Goal: Task Accomplishment & Management: Use online tool/utility

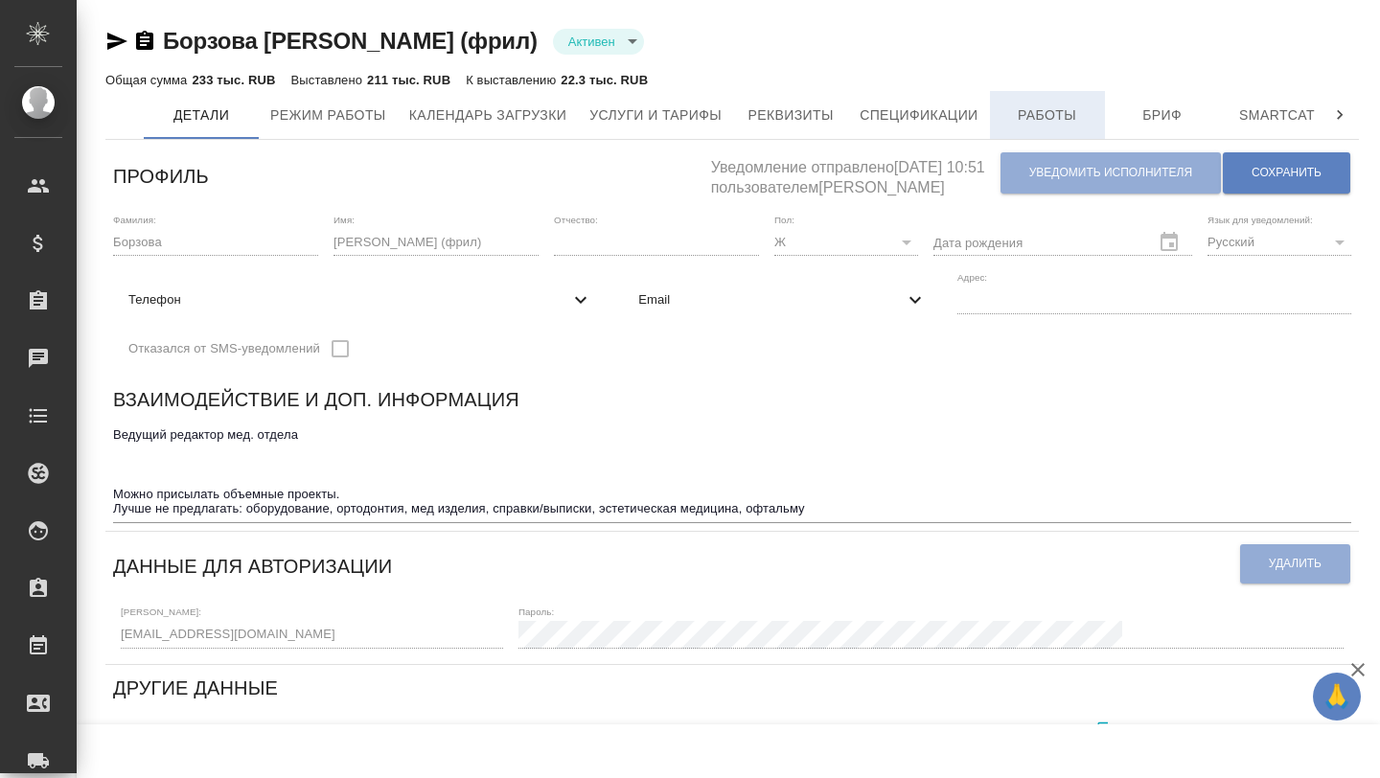
click at [1058, 134] on button "Работы" at bounding box center [1047, 115] width 115 height 48
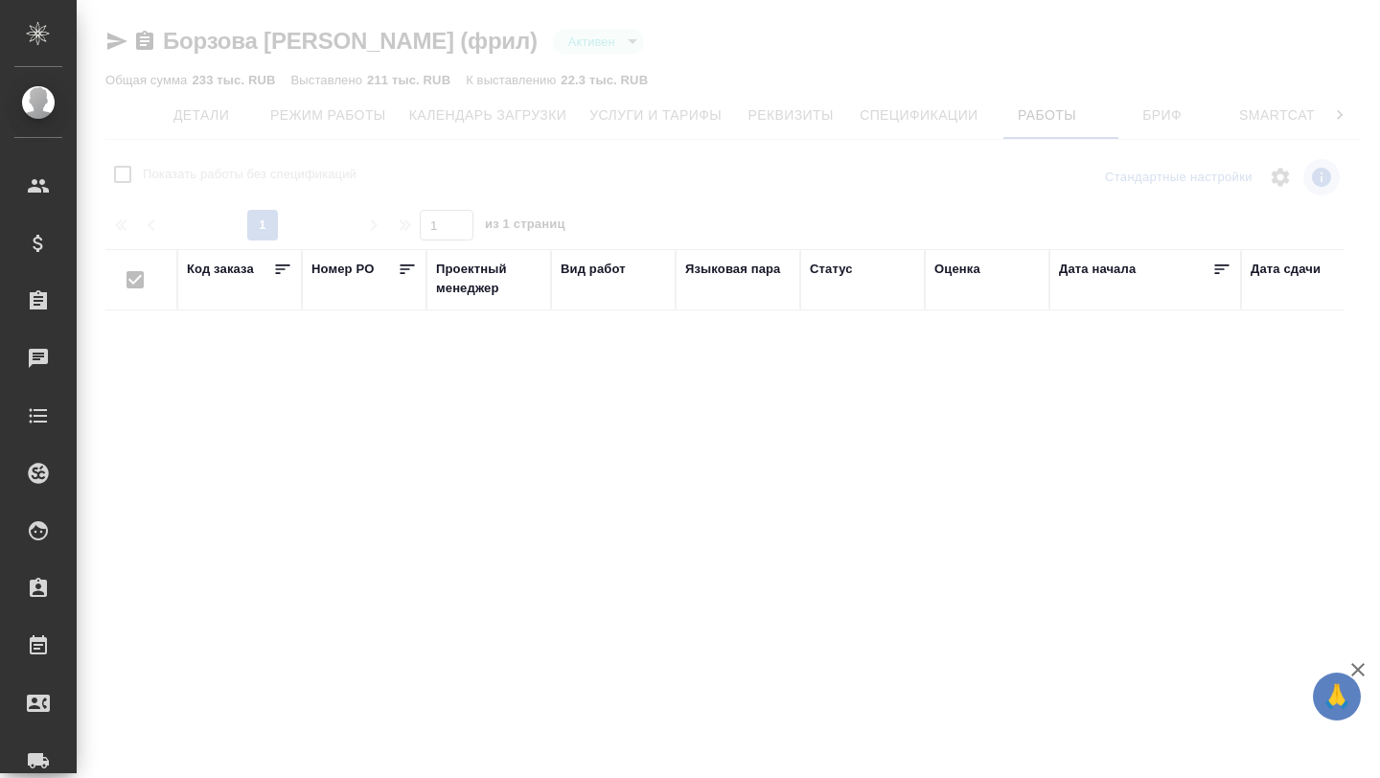
checkbox input "false"
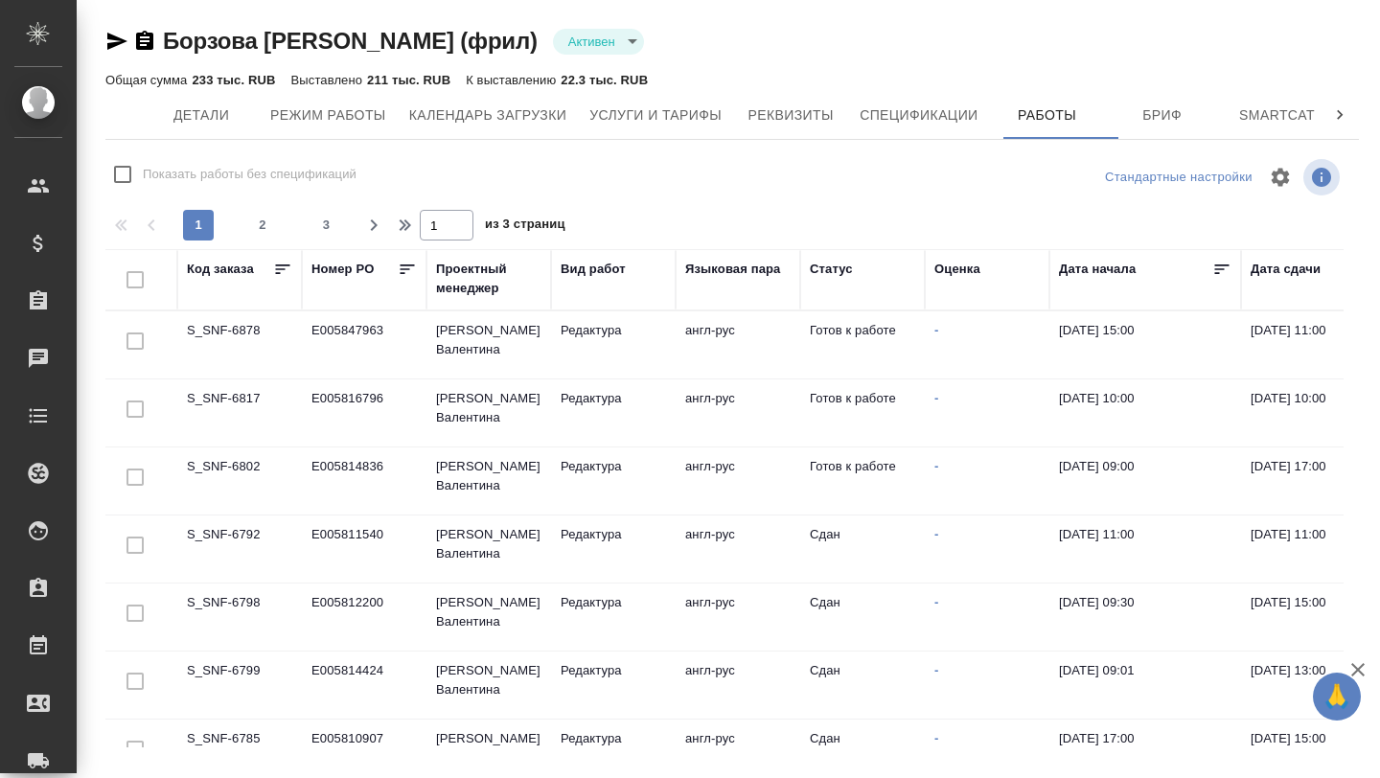
click at [249, 476] on td "S_SNF-6802" at bounding box center [239, 480] width 125 height 67
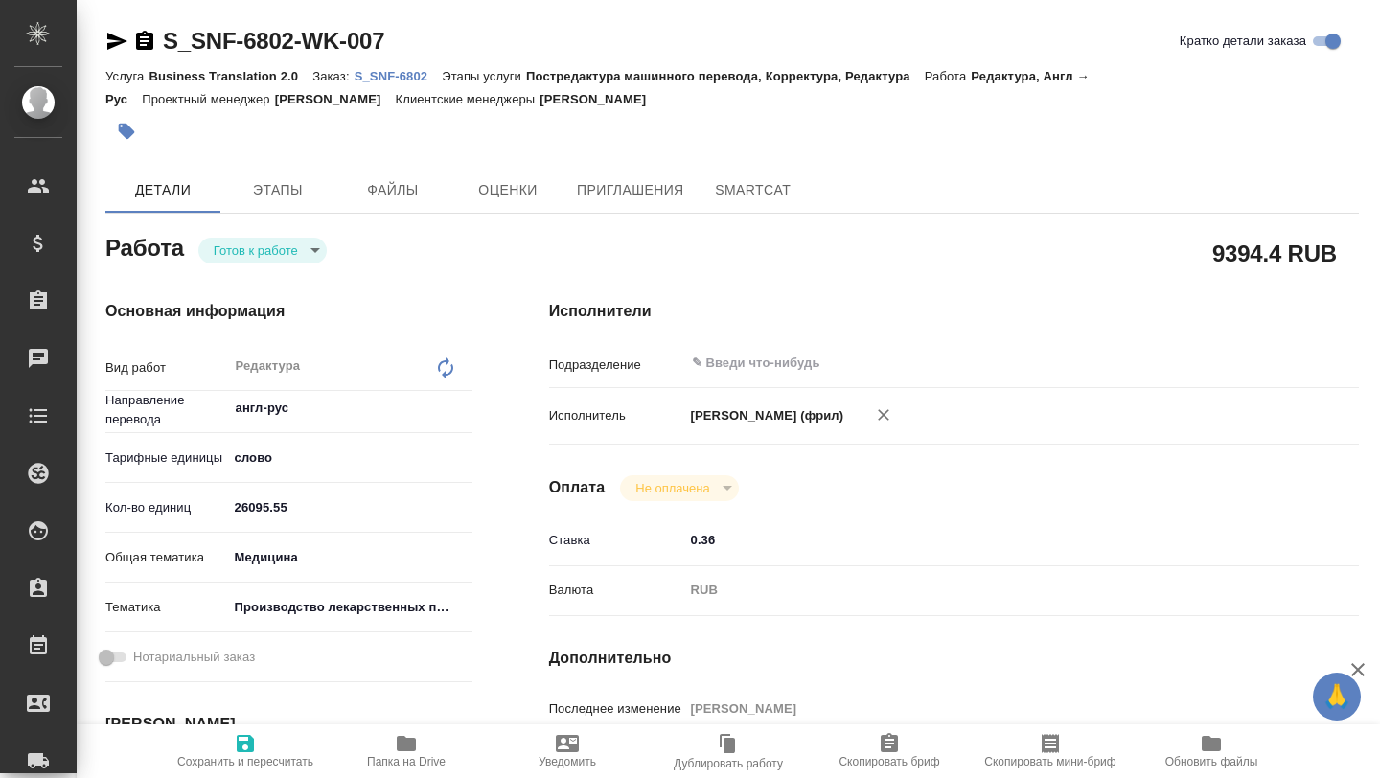
type textarea "x"
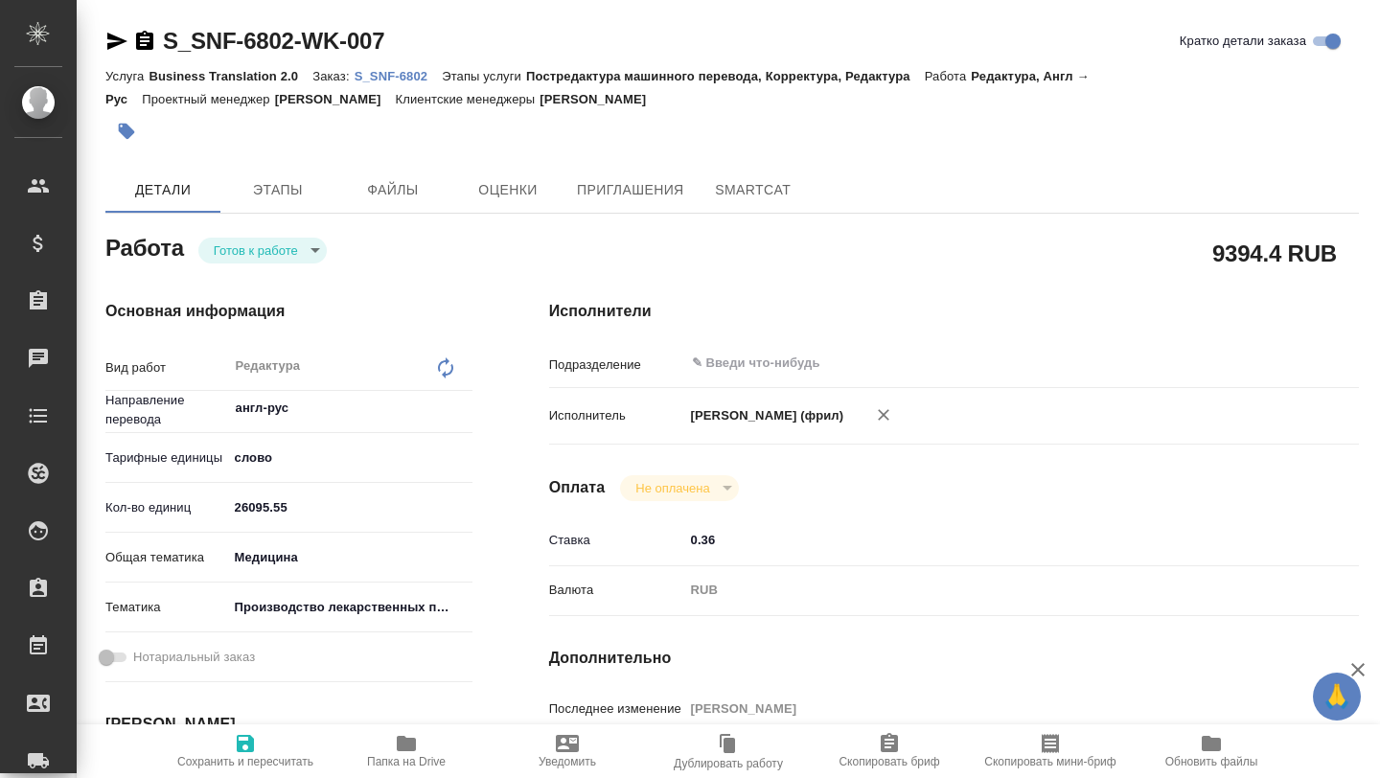
type textarea "x"
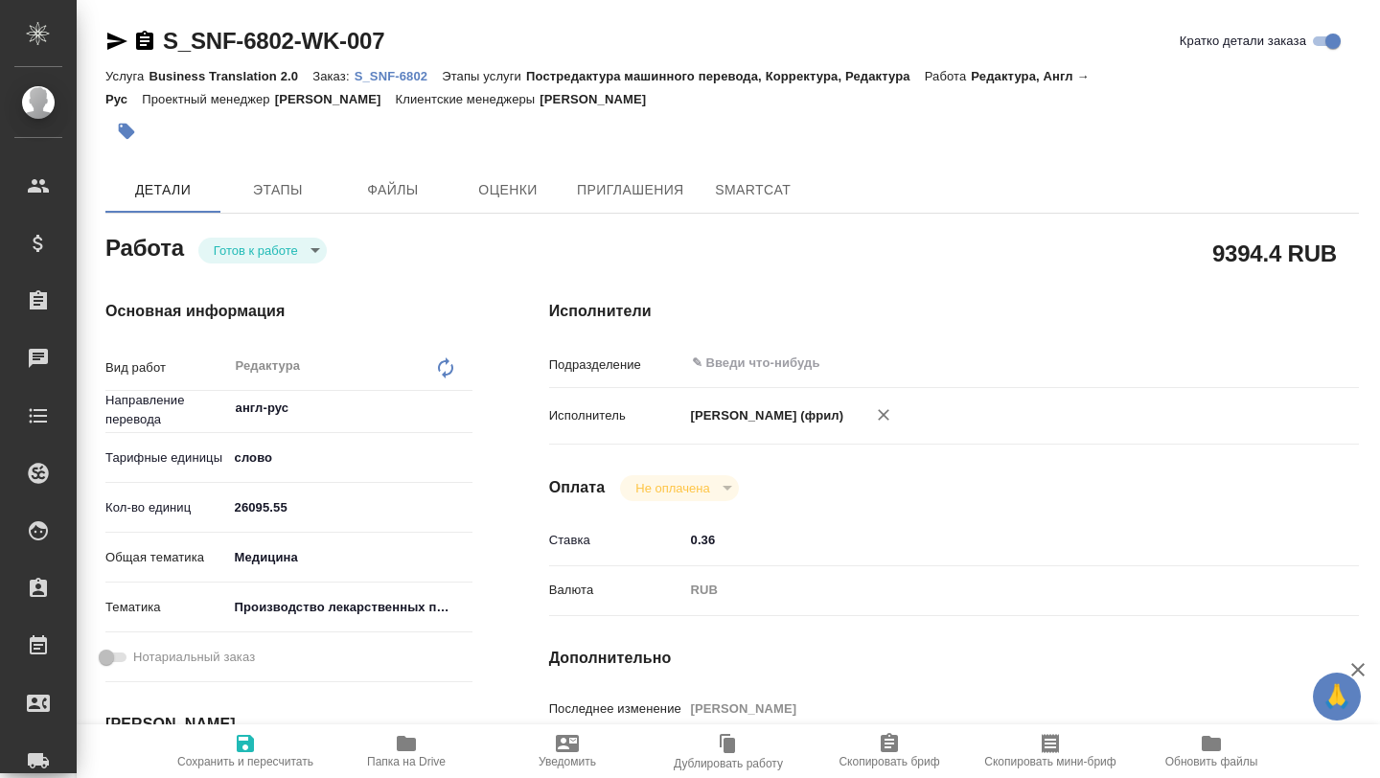
type textarea "x"
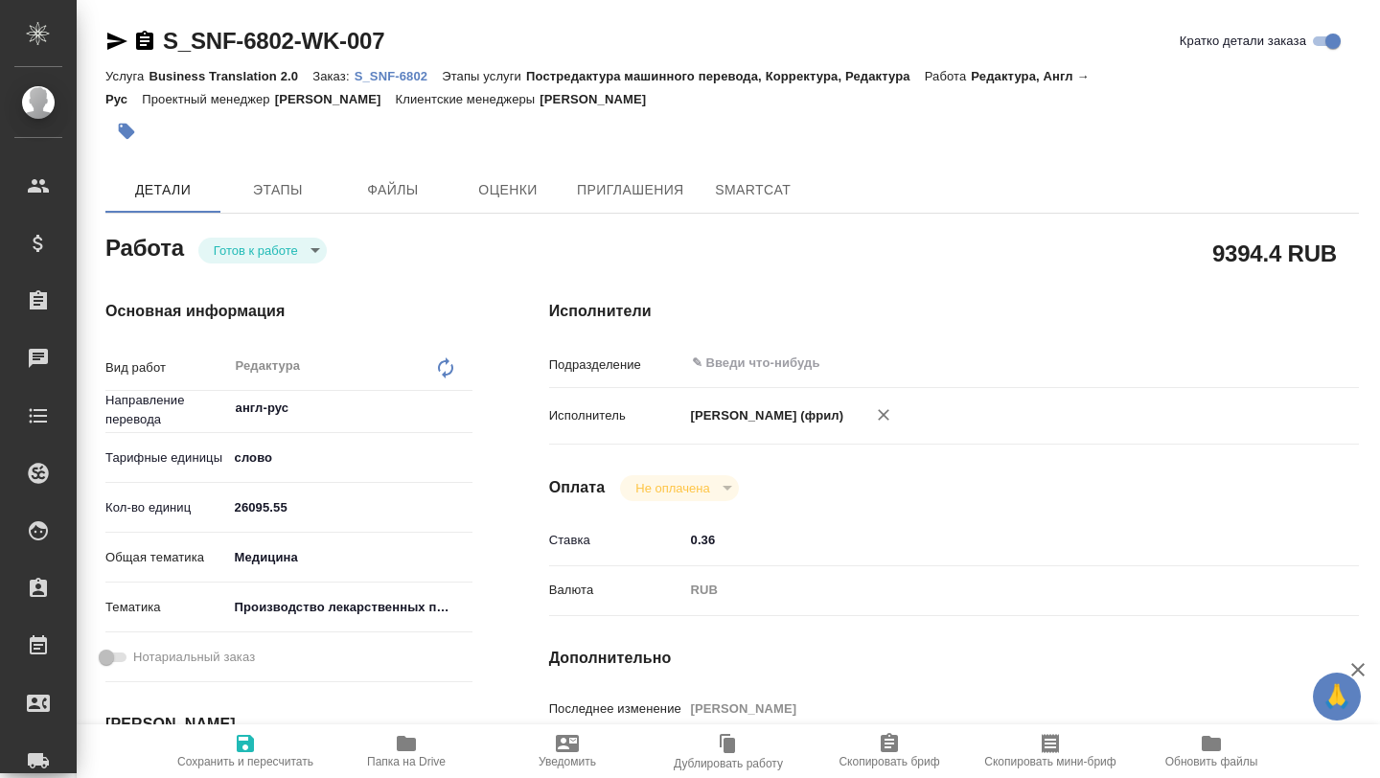
click at [409, 749] on icon "button" at bounding box center [406, 743] width 19 height 15
type textarea "x"
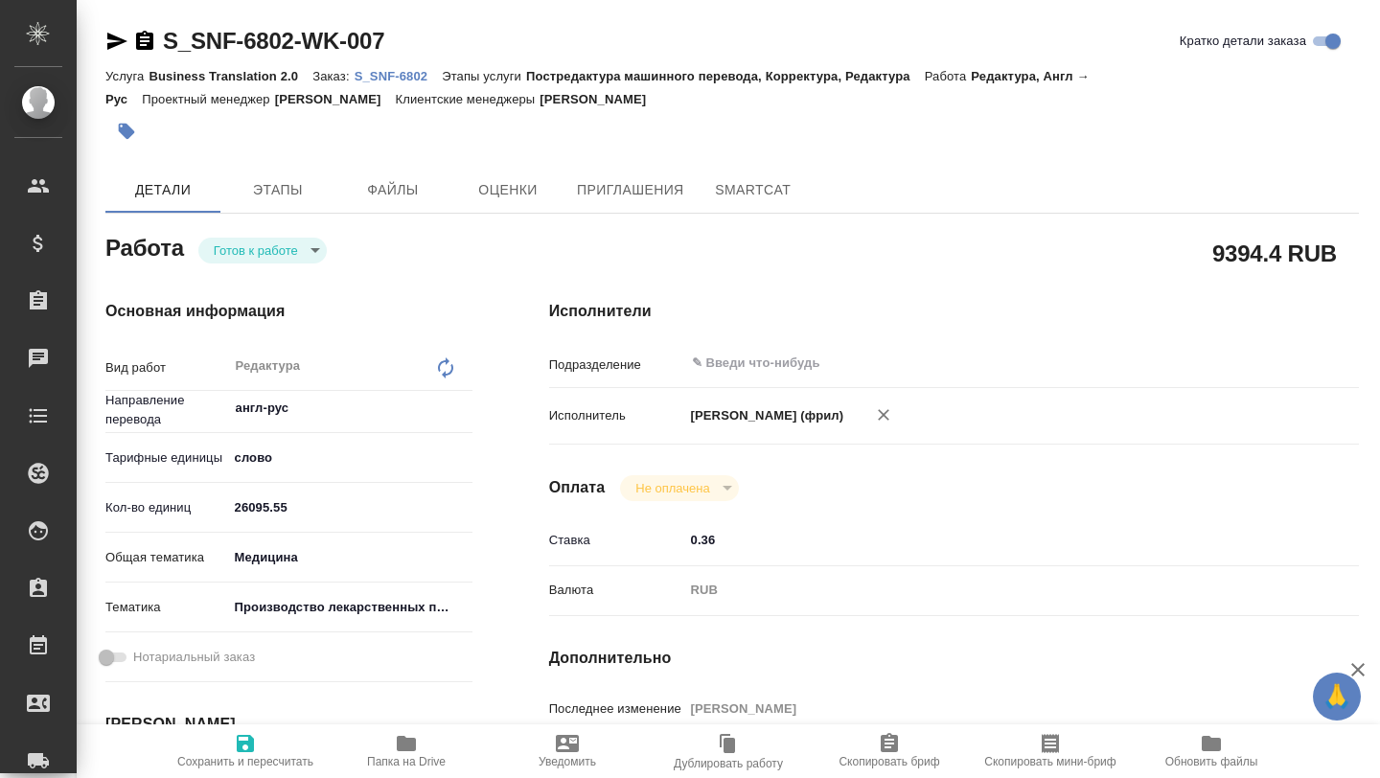
type textarea "x"
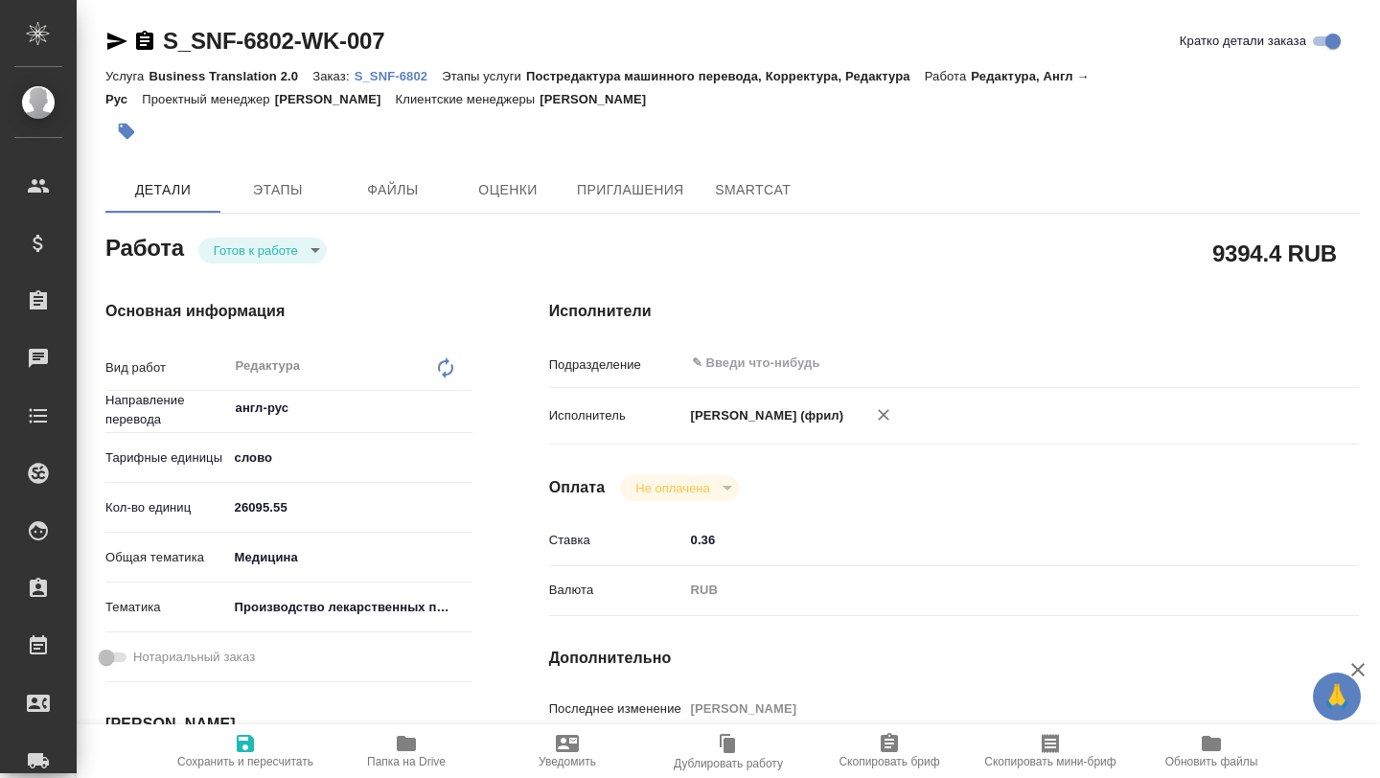
type textarea "x"
